Goal: Navigation & Orientation: Find specific page/section

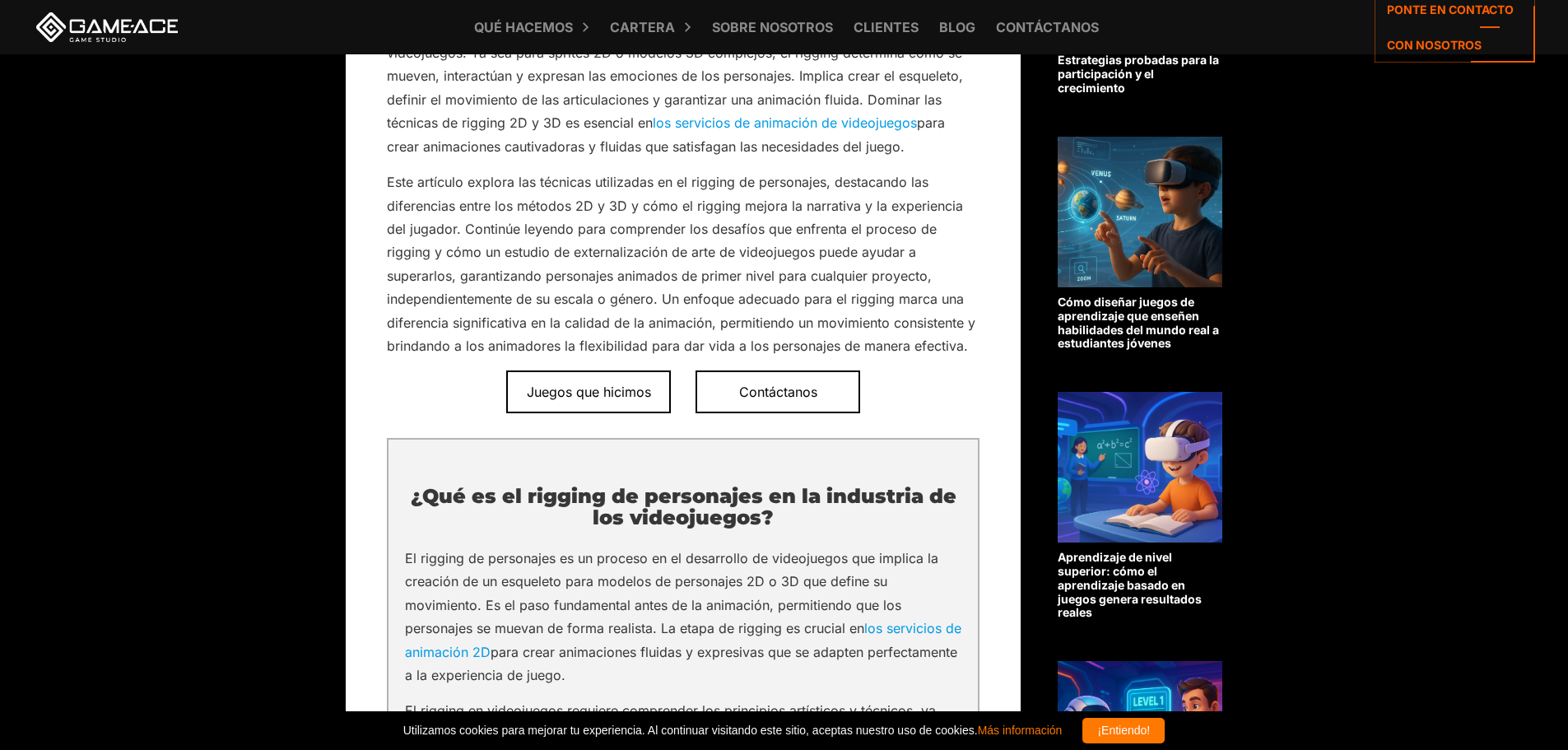
scroll to position [741, 0]
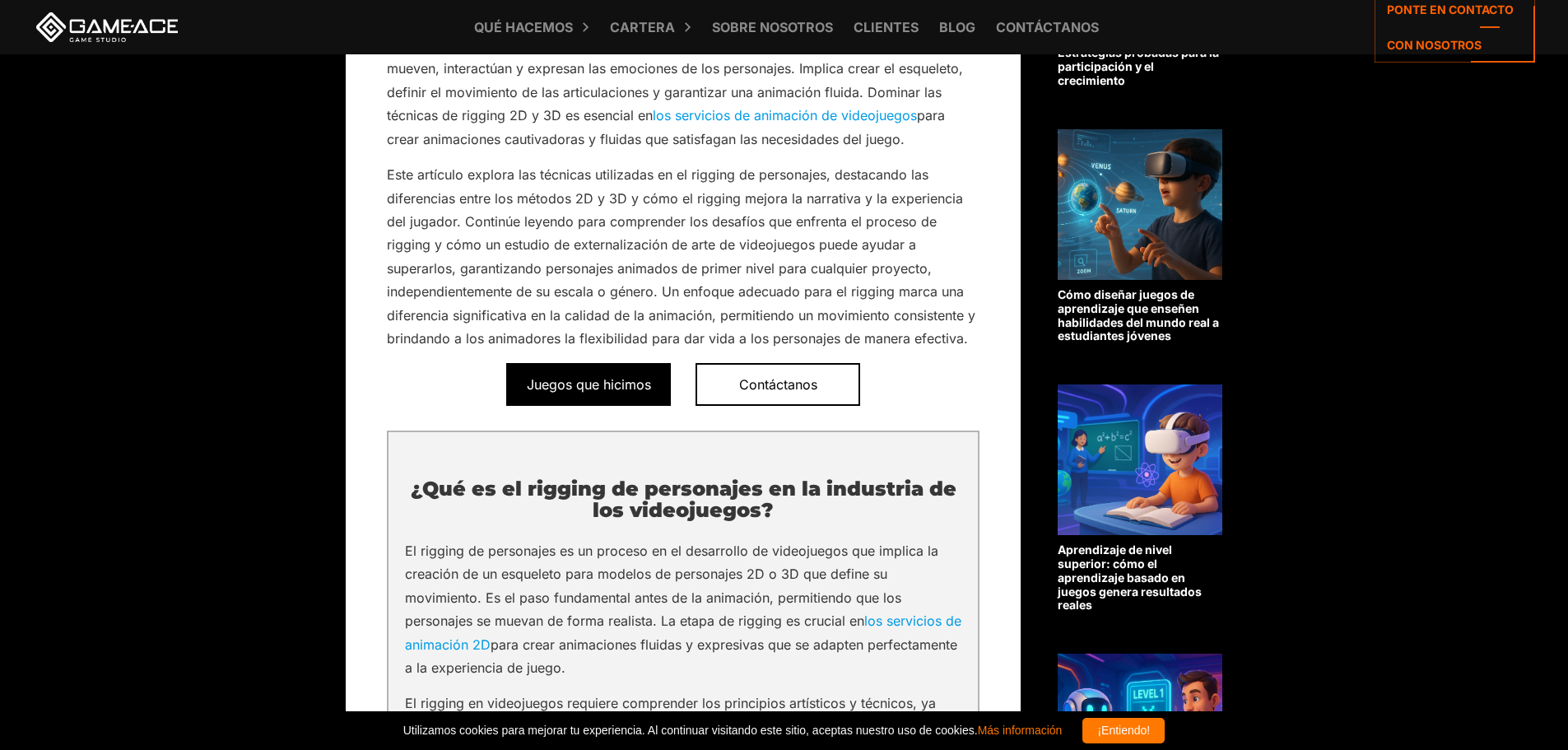
click at [649, 389] on font "Juegos que hicimos" at bounding box center [589, 384] width 125 height 17
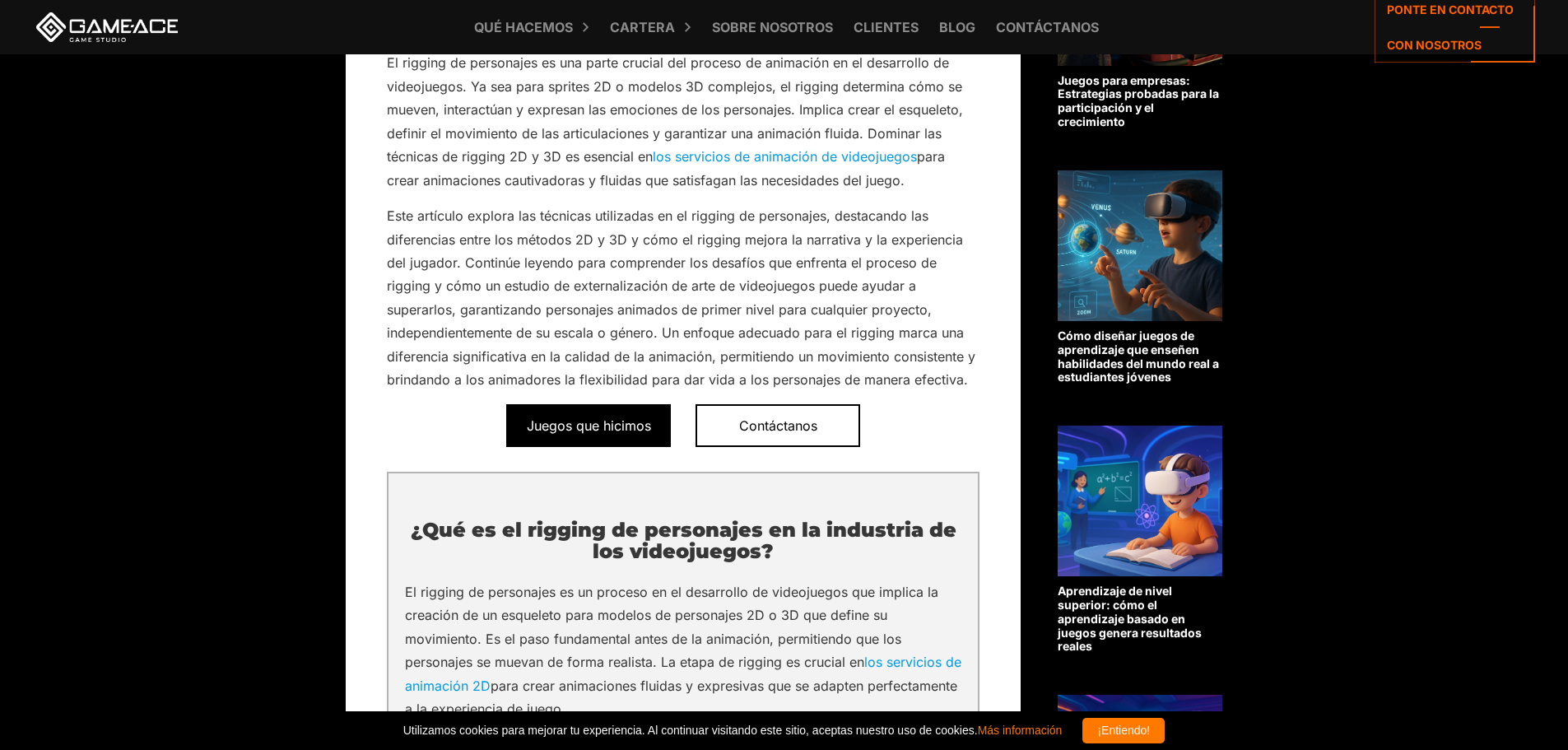
scroll to position [658, 0]
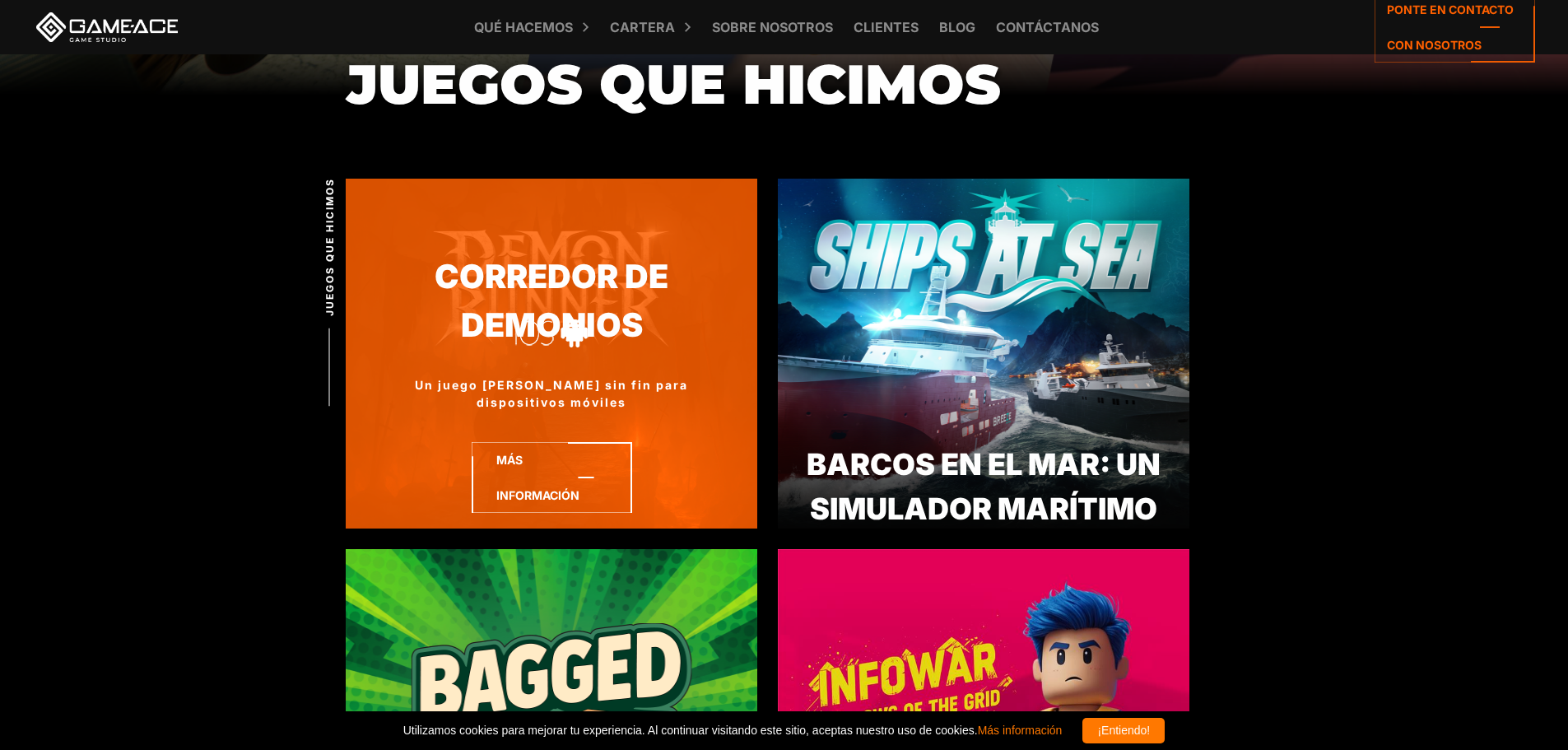
scroll to position [494, 0]
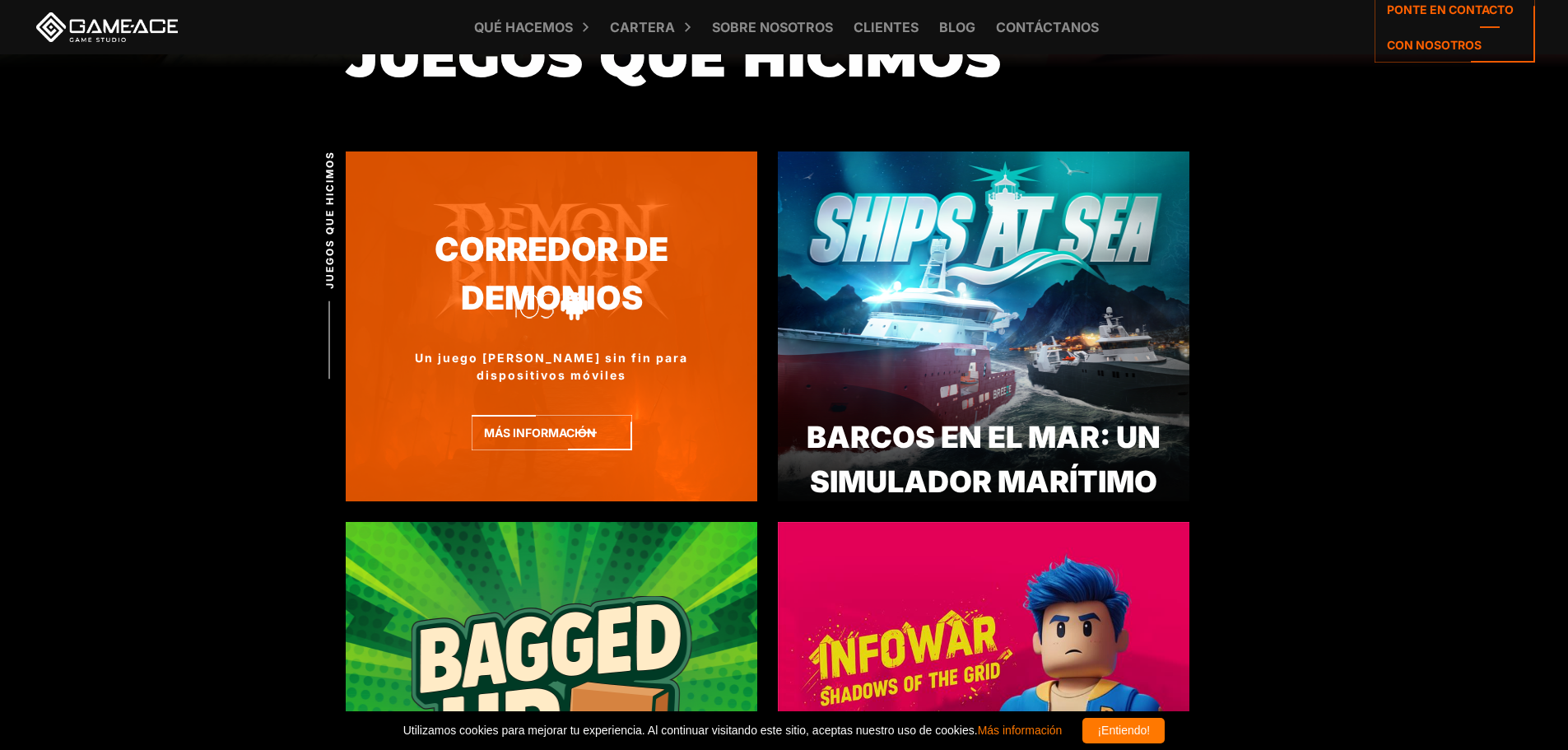
click at [599, 378] on div "Un juego de carrera sin fin para dispositivos móviles" at bounding box center [551, 365] width 412 height 34
click at [597, 427] on icon at bounding box center [551, 450] width 161 height 71
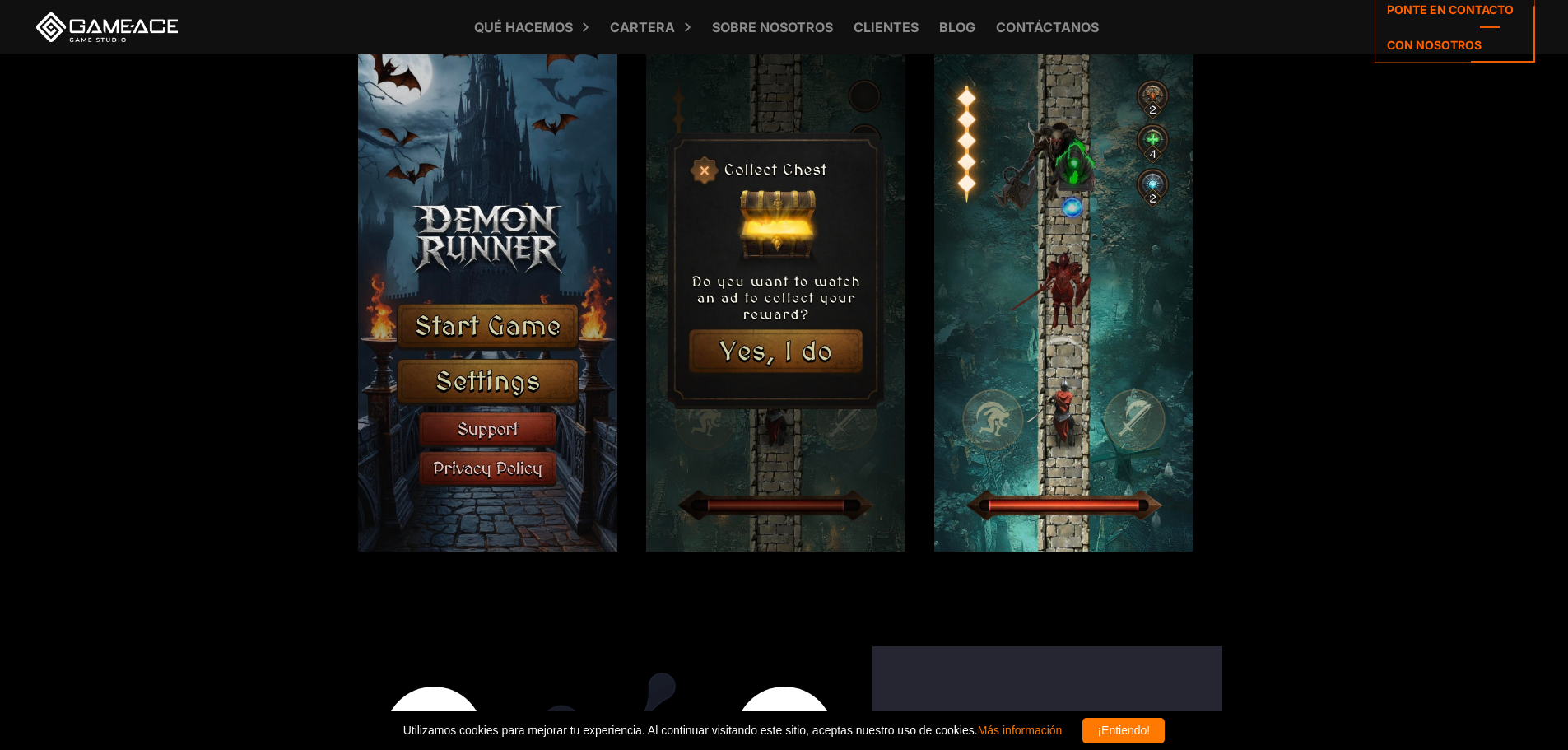
scroll to position [2634, 0]
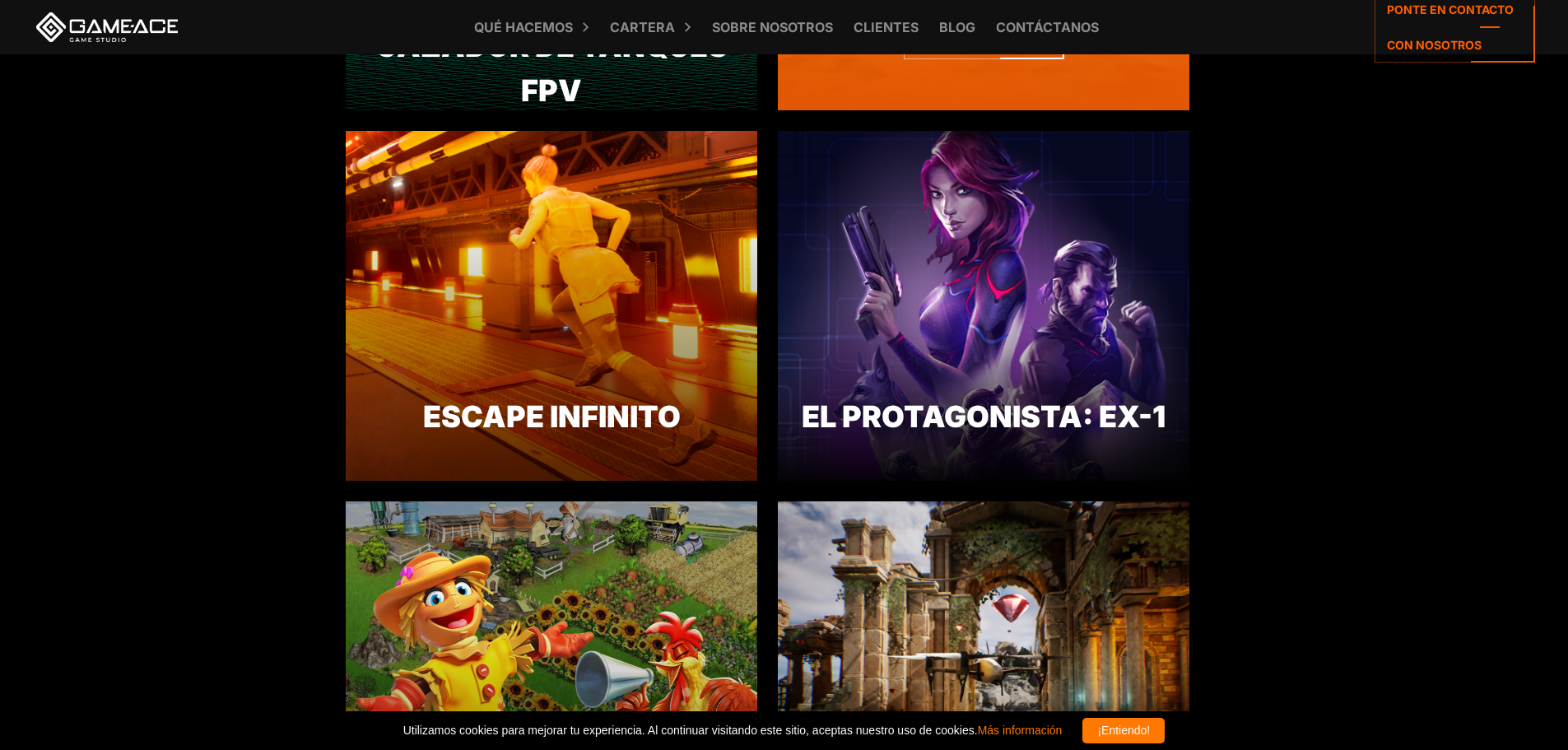
scroll to position [1646, 0]
